Goal: Task Accomplishment & Management: Use online tool/utility

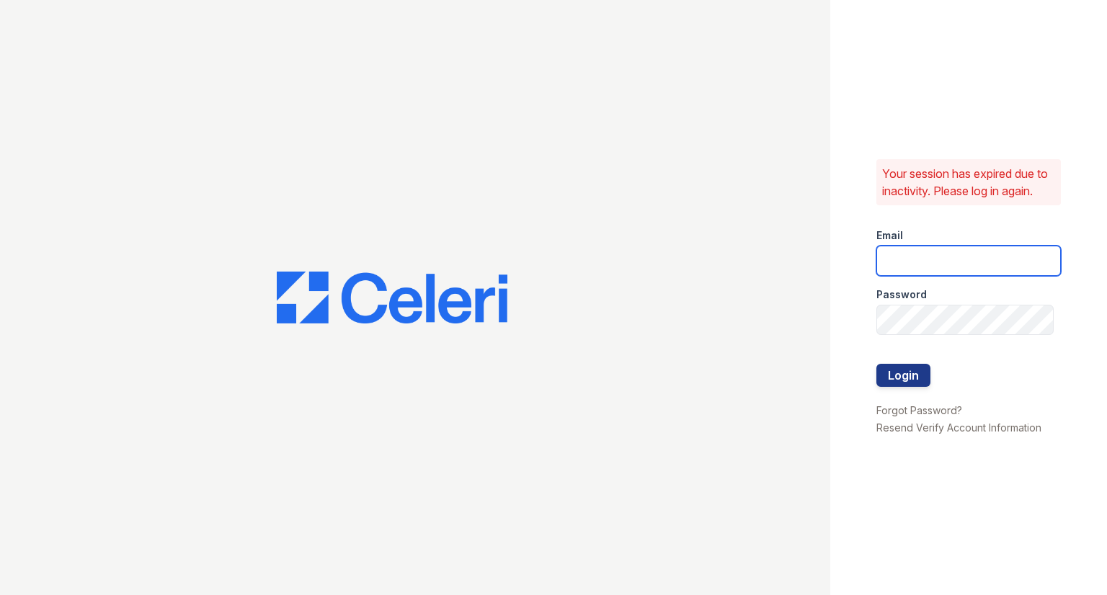
click at [937, 264] on input "email" at bounding box center [968, 261] width 184 height 30
type input "[EMAIL_ADDRESS][DOMAIN_NAME]"
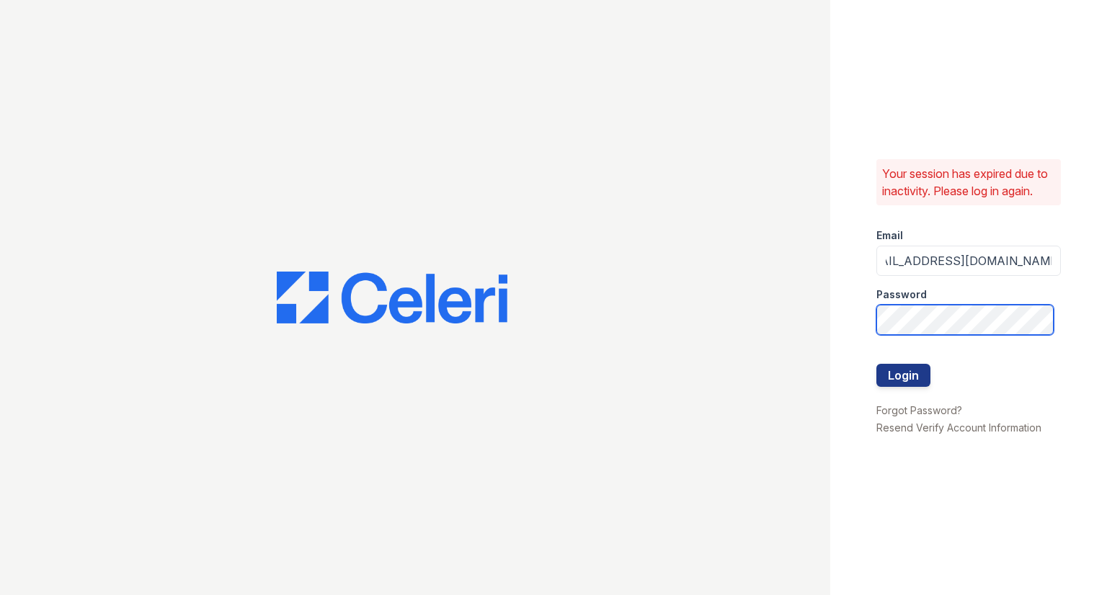
scroll to position [0, 0]
click at [876, 364] on button "Login" at bounding box center [903, 375] width 54 height 23
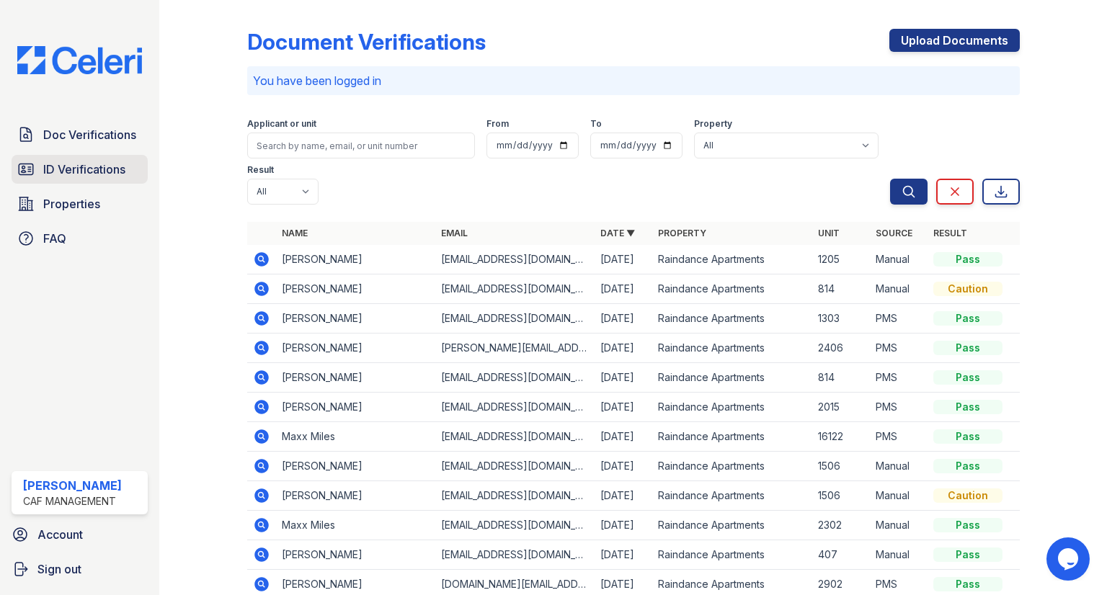
click at [76, 164] on span "ID Verifications" at bounding box center [84, 169] width 82 height 17
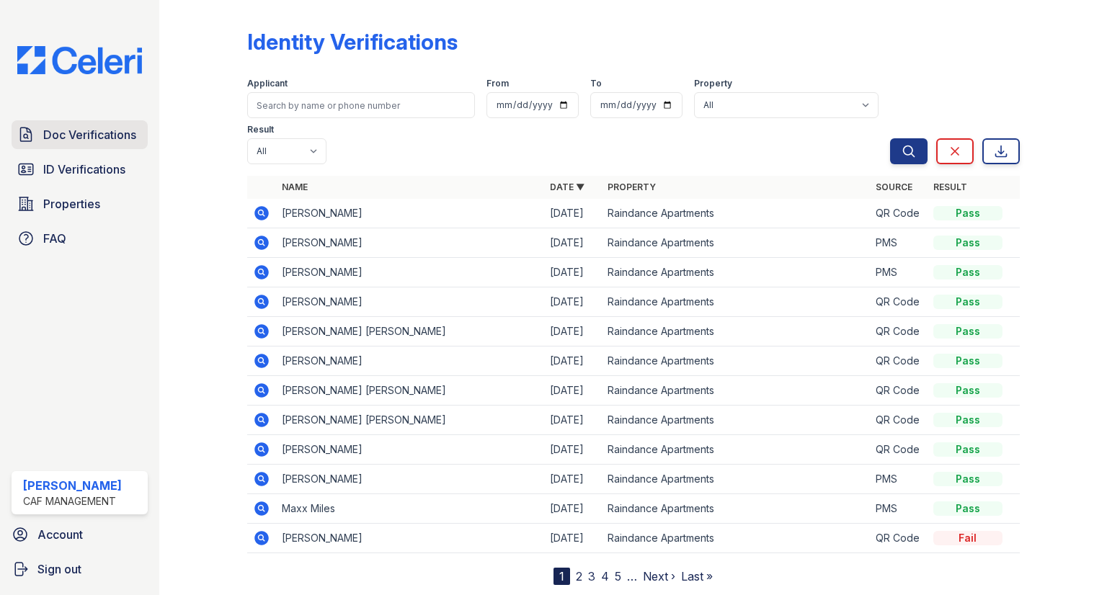
click at [101, 128] on span "Doc Verifications" at bounding box center [89, 134] width 93 height 17
